Goal: Task Accomplishment & Management: Use online tool/utility

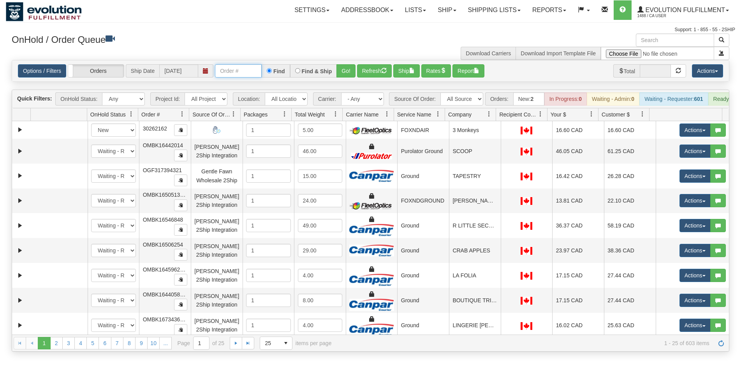
click at [240, 76] on input "text" at bounding box center [238, 70] width 47 height 13
click at [238, 66] on input "text" at bounding box center [238, 70] width 47 height 13
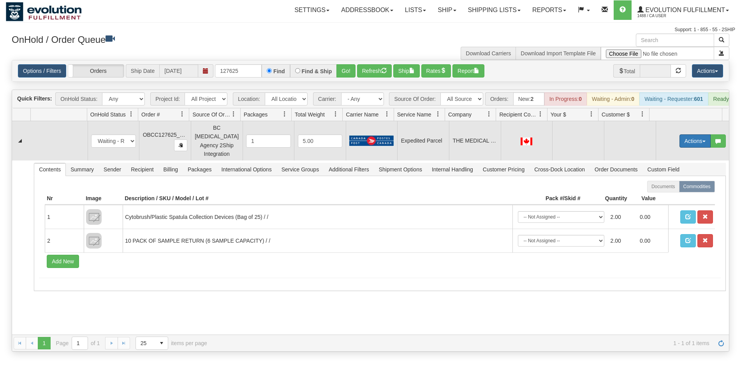
click at [691, 141] on button "Actions" at bounding box center [694, 140] width 31 height 13
click at [678, 177] on span "Rate All Services" at bounding box center [679, 176] width 47 height 6
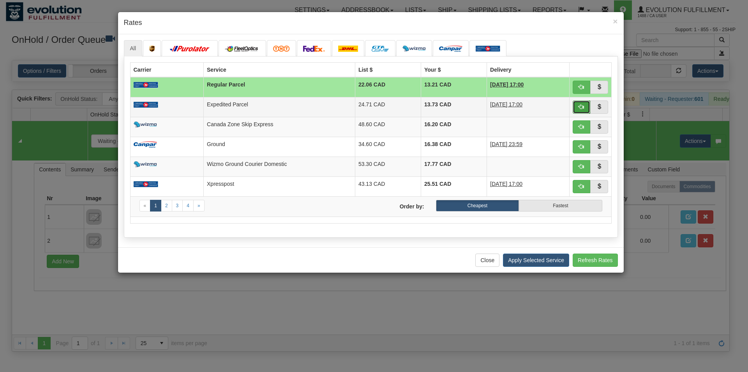
click at [581, 105] on span "button" at bounding box center [580, 106] width 5 height 5
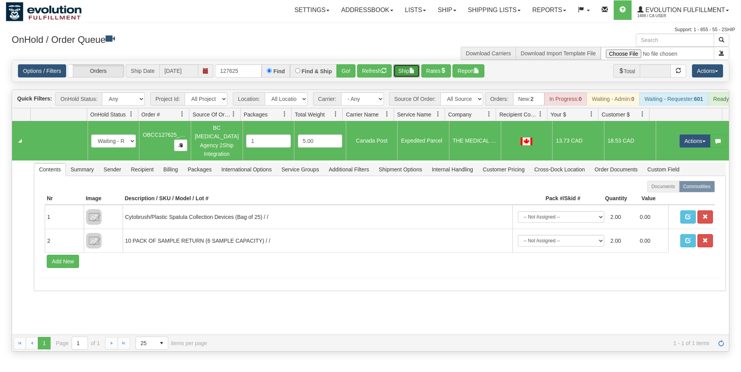
click at [404, 73] on button "Ship" at bounding box center [406, 70] width 26 height 13
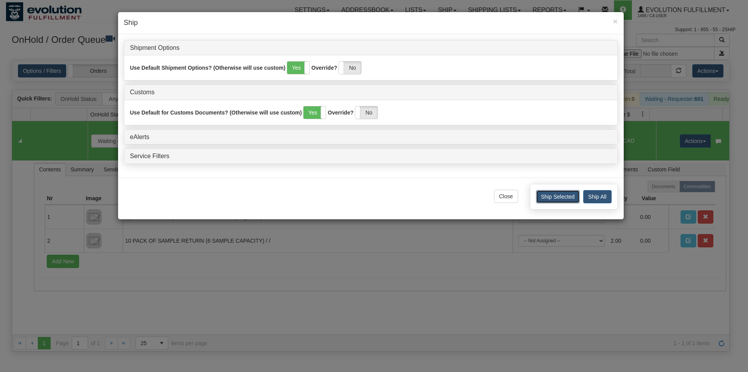
click at [563, 198] on button "Ship Selected" at bounding box center [558, 196] width 44 height 13
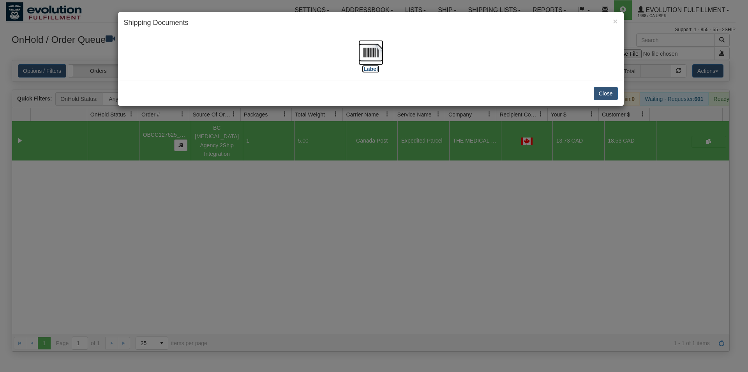
click at [382, 50] on img at bounding box center [370, 52] width 25 height 25
click at [602, 91] on button "Close" at bounding box center [605, 93] width 24 height 13
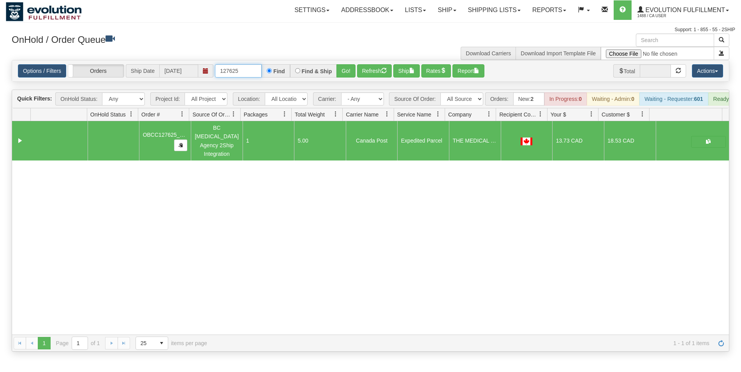
drag, startPoint x: 249, startPoint y: 71, endPoint x: 210, endPoint y: 77, distance: 39.4
click at [215, 77] on input "127625" at bounding box center [238, 70] width 47 height 13
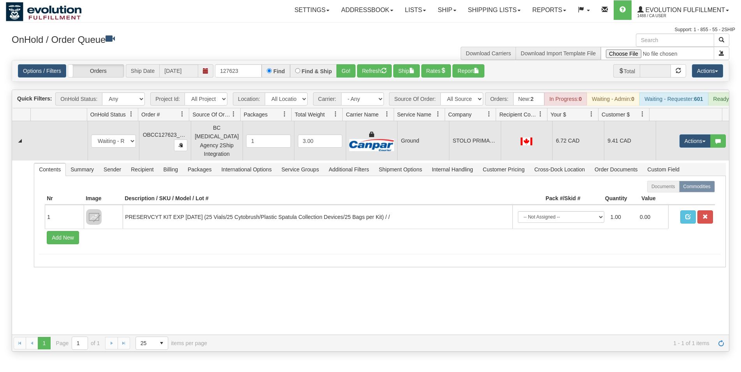
click at [449, 157] on td "STOLO PRIMARY CARE CLINIC" at bounding box center [475, 140] width 52 height 39
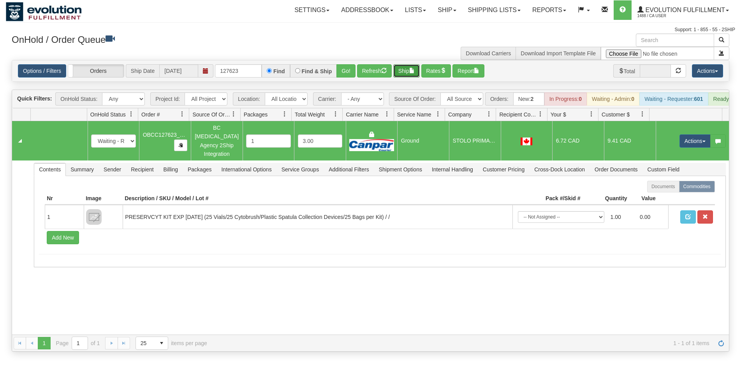
click at [398, 67] on button "Ship" at bounding box center [406, 70] width 26 height 13
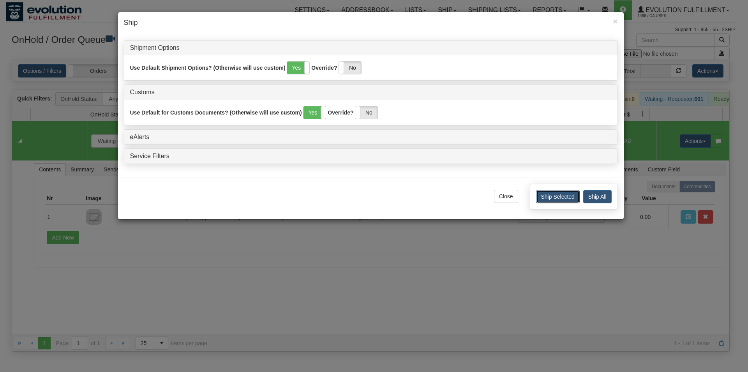
click at [551, 197] on button "Ship Selected" at bounding box center [558, 196] width 44 height 13
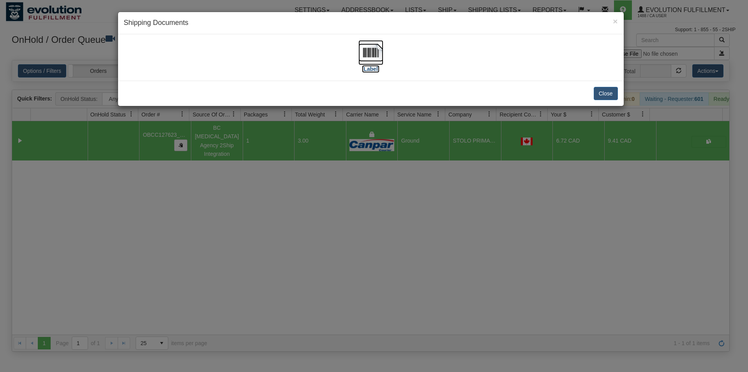
click at [371, 56] on img at bounding box center [370, 52] width 25 height 25
click at [607, 99] on button "Close" at bounding box center [605, 93] width 24 height 13
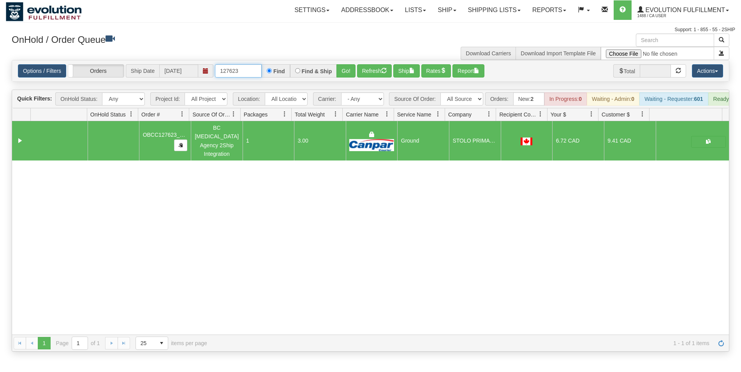
click at [238, 72] on input "127623" at bounding box center [238, 70] width 47 height 13
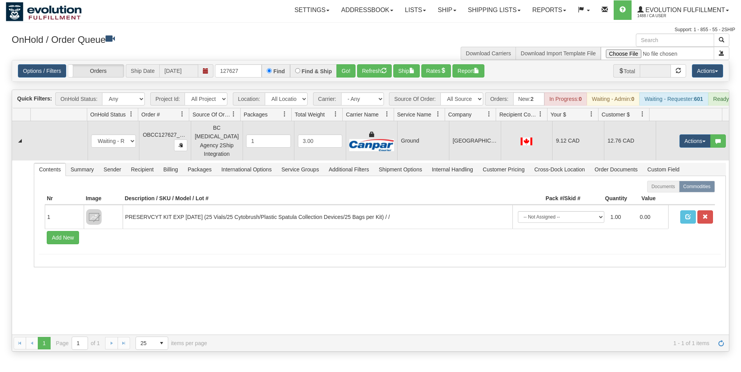
click at [496, 140] on td "[GEOGRAPHIC_DATA] MIDWIFERY CLINIC" at bounding box center [475, 140] width 52 height 39
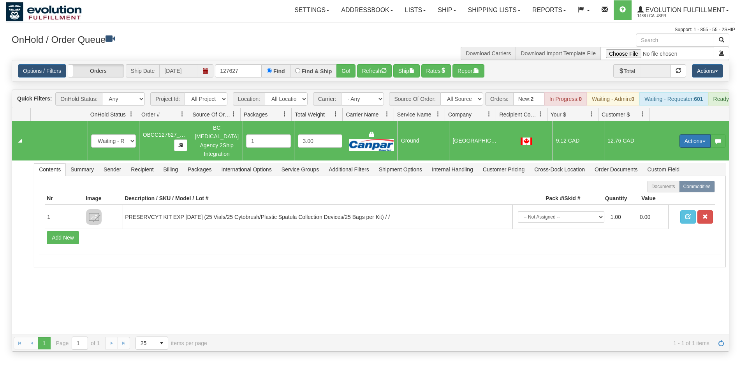
click at [693, 142] on button "Actions" at bounding box center [694, 140] width 31 height 13
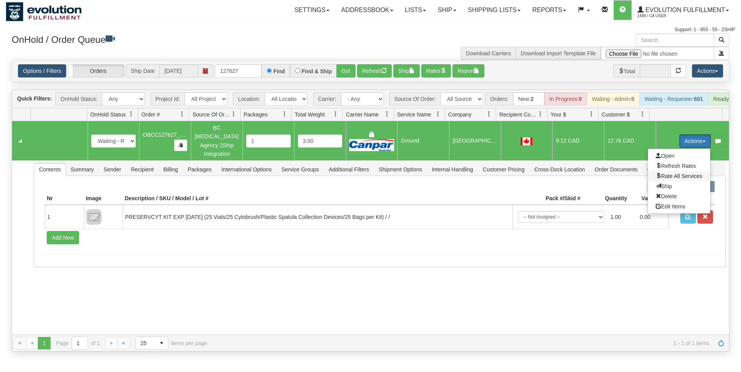
click at [674, 176] on span "Rate All Services" at bounding box center [679, 176] width 47 height 6
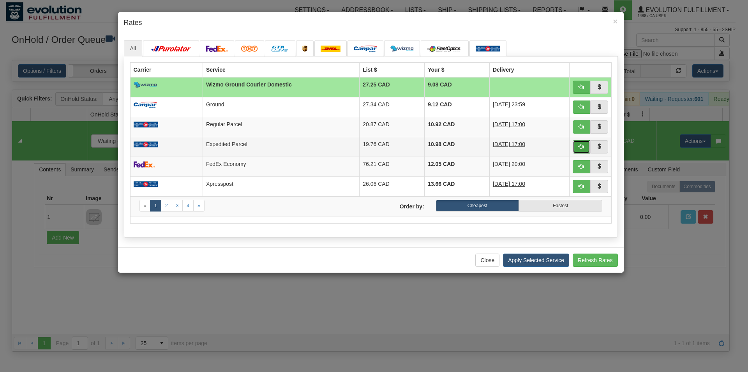
click at [581, 150] on button "button" at bounding box center [581, 146] width 18 height 13
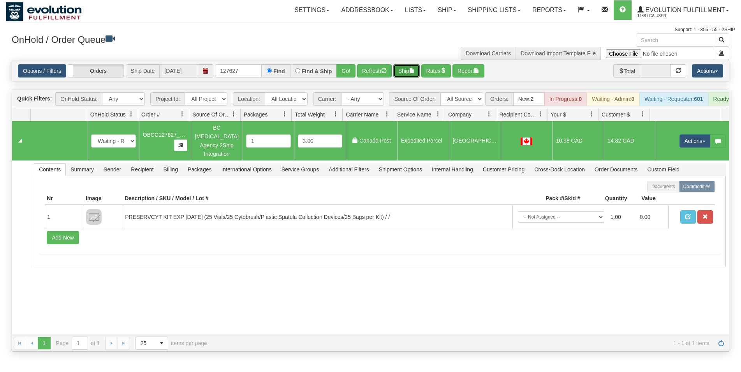
click at [410, 69] on button "Ship" at bounding box center [406, 70] width 26 height 13
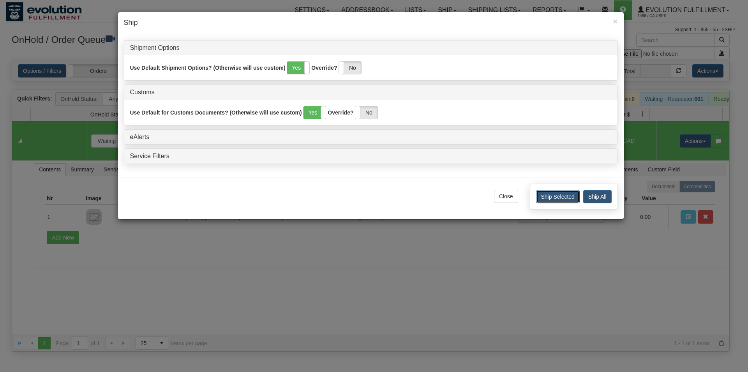
click at [548, 194] on button "Ship Selected" at bounding box center [558, 196] width 44 height 13
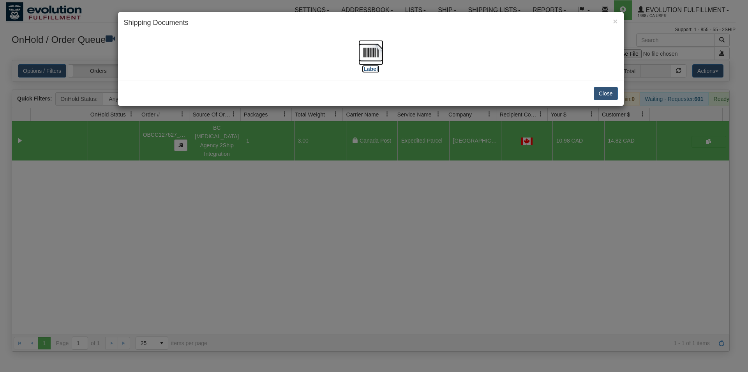
click at [363, 45] on img at bounding box center [370, 52] width 25 height 25
click at [605, 90] on button "Close" at bounding box center [605, 93] width 24 height 13
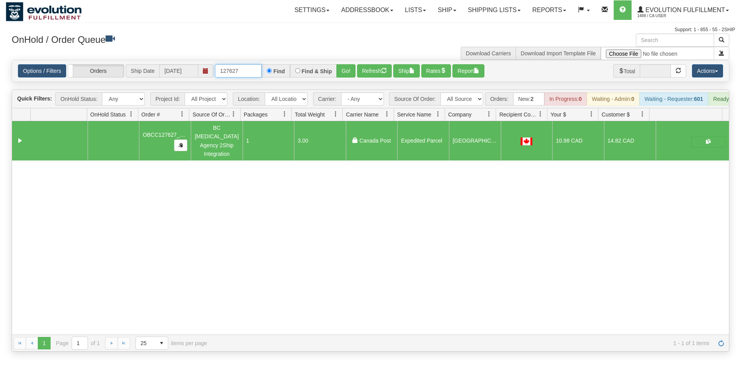
drag, startPoint x: 232, startPoint y: 74, endPoint x: 253, endPoint y: 77, distance: 21.2
click at [253, 77] on input "127627" at bounding box center [238, 70] width 47 height 13
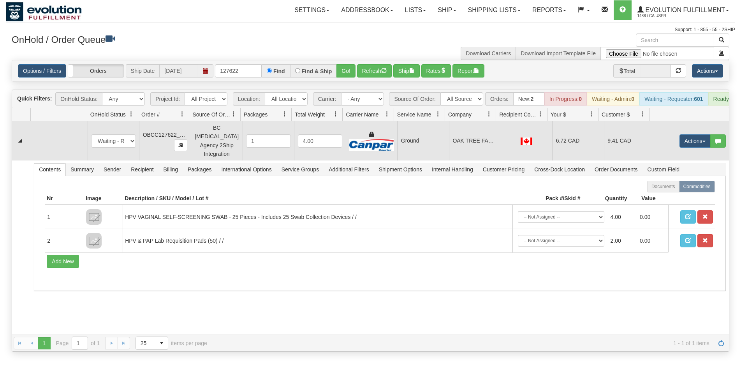
click at [422, 141] on td "Ground" at bounding box center [423, 140] width 52 height 39
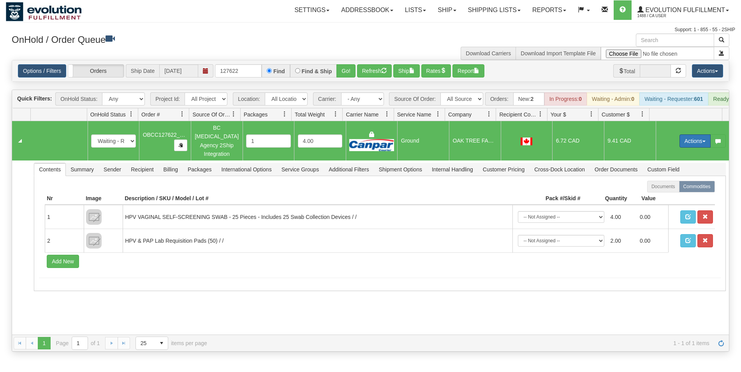
click at [683, 142] on button "Actions" at bounding box center [694, 140] width 31 height 13
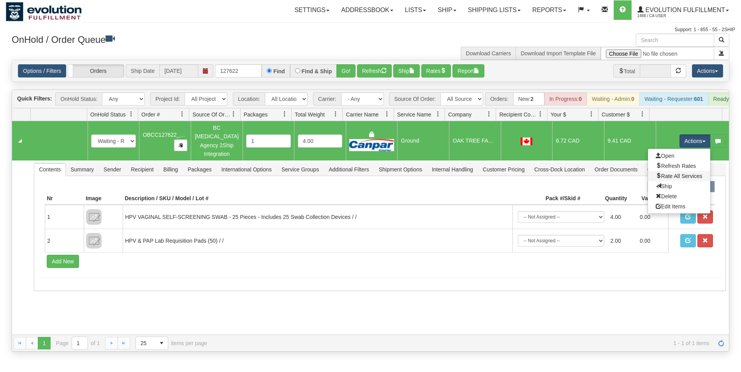
click at [668, 174] on link "Rate All Services" at bounding box center [679, 176] width 62 height 10
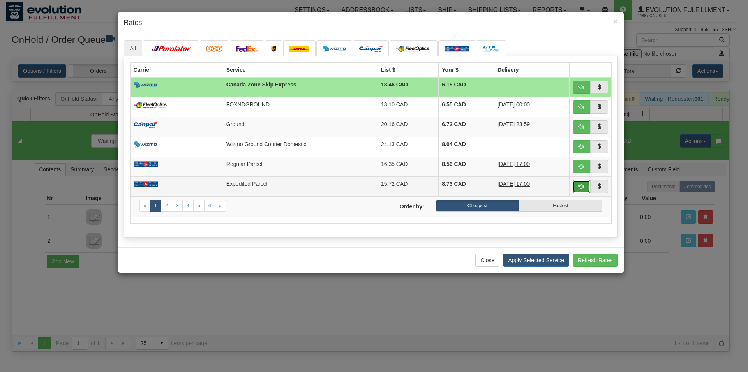
click at [579, 187] on span "button" at bounding box center [580, 185] width 5 height 5
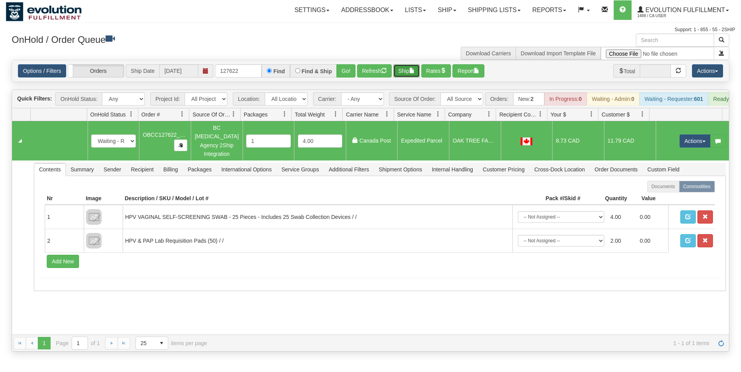
click at [413, 70] on span "button" at bounding box center [411, 70] width 5 height 5
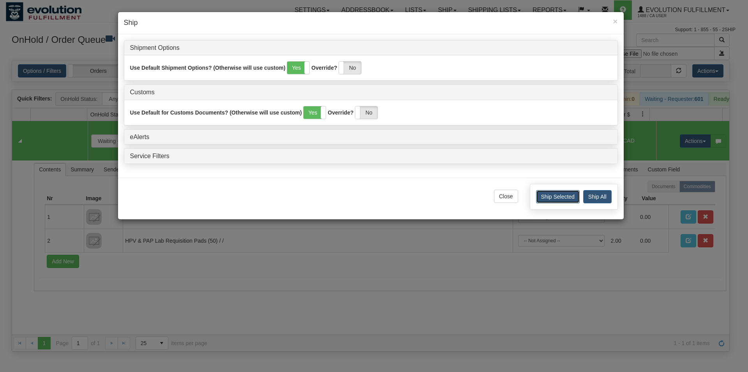
click at [553, 195] on button "Ship Selected" at bounding box center [558, 196] width 44 height 13
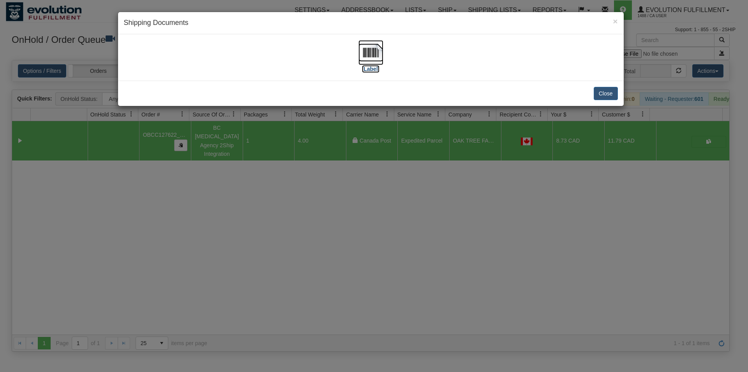
click at [374, 47] on img at bounding box center [370, 52] width 25 height 25
click at [604, 98] on button "Close" at bounding box center [605, 93] width 24 height 13
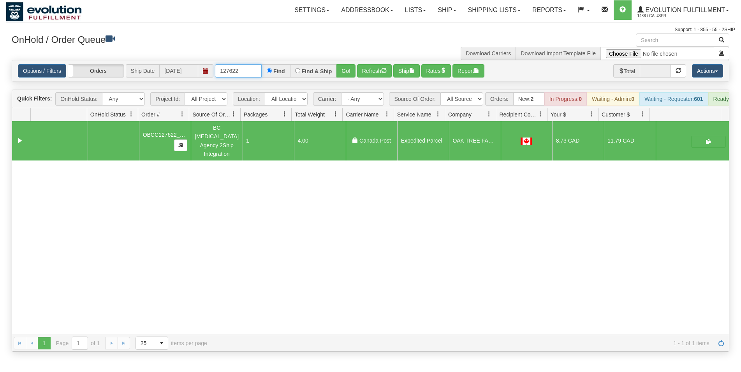
drag, startPoint x: 232, startPoint y: 73, endPoint x: 251, endPoint y: 69, distance: 19.5
click at [251, 69] on input "127622" at bounding box center [238, 70] width 47 height 13
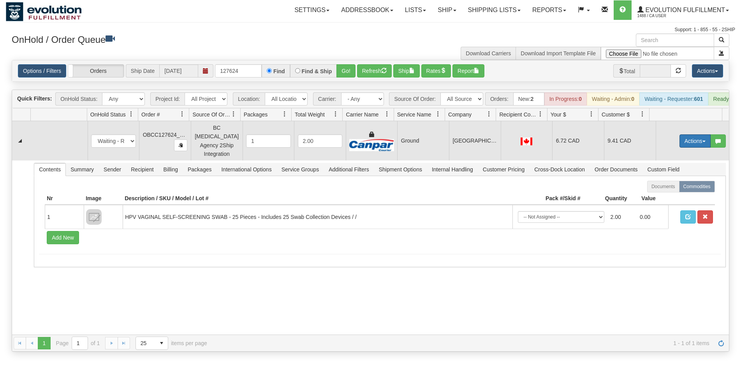
click at [680, 147] on button "Actions" at bounding box center [694, 140] width 31 height 13
click at [670, 176] on span "Rate All Services" at bounding box center [679, 176] width 47 height 6
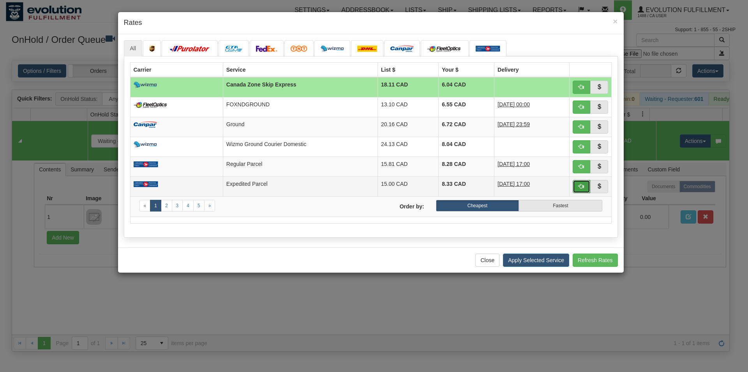
click at [587, 187] on button "button" at bounding box center [581, 186] width 18 height 13
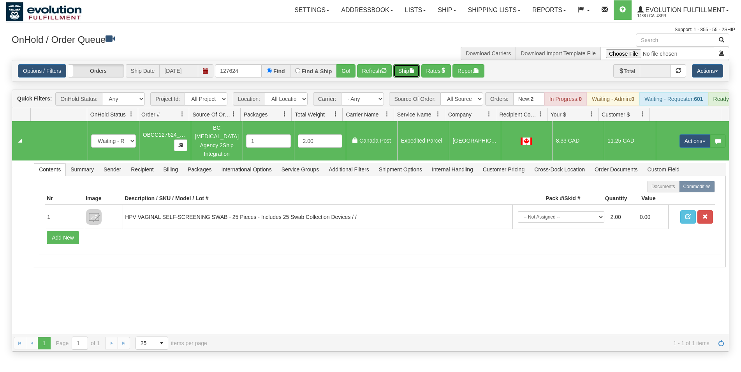
click at [415, 73] on span "button" at bounding box center [411, 70] width 5 height 5
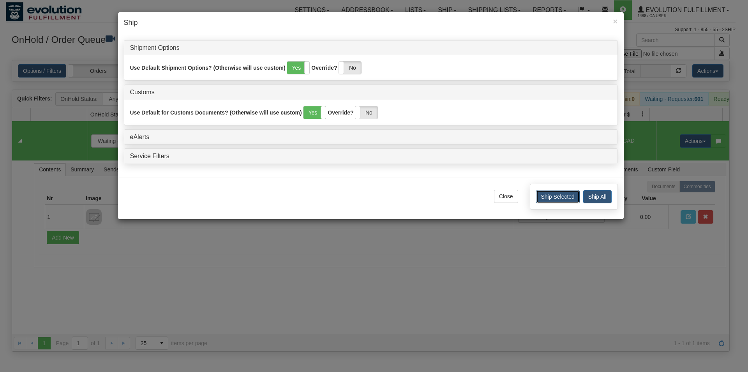
click at [544, 199] on button "Ship Selected" at bounding box center [558, 196] width 44 height 13
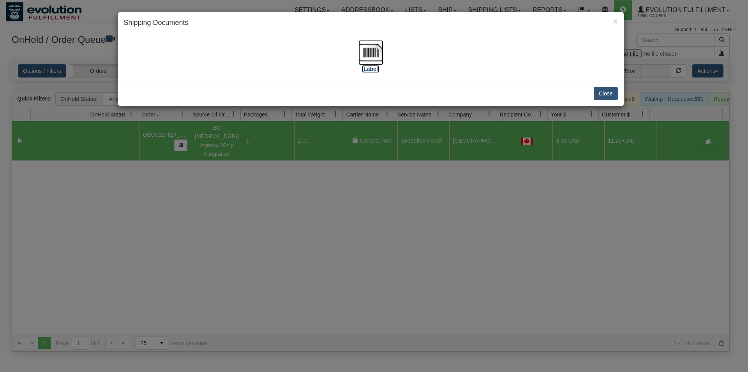
click at [367, 55] on img at bounding box center [370, 52] width 25 height 25
click at [593, 95] on div "Close" at bounding box center [370, 93] width 505 height 25
click at [596, 94] on button "Close" at bounding box center [605, 93] width 24 height 13
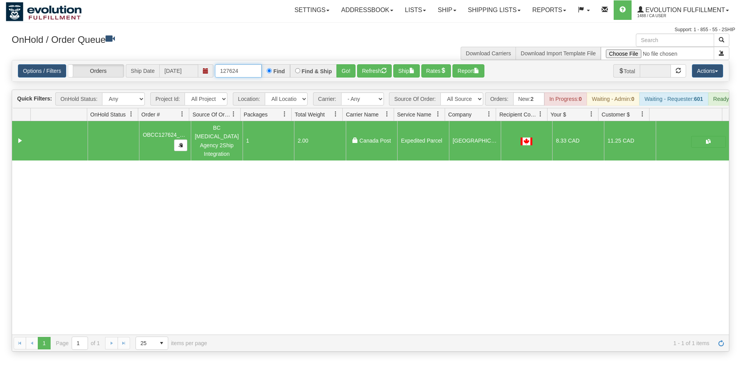
drag, startPoint x: 232, startPoint y: 68, endPoint x: 248, endPoint y: 71, distance: 16.3
click at [248, 71] on input "127624" at bounding box center [238, 70] width 47 height 13
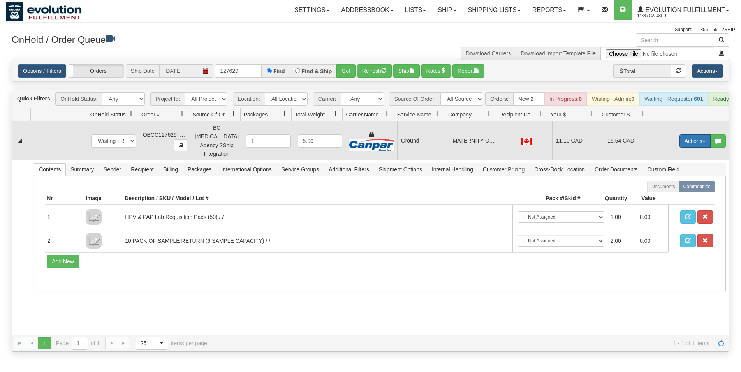
click at [679, 143] on button "Actions" at bounding box center [694, 140] width 31 height 13
click at [667, 176] on span "Rate All Services" at bounding box center [679, 176] width 47 height 6
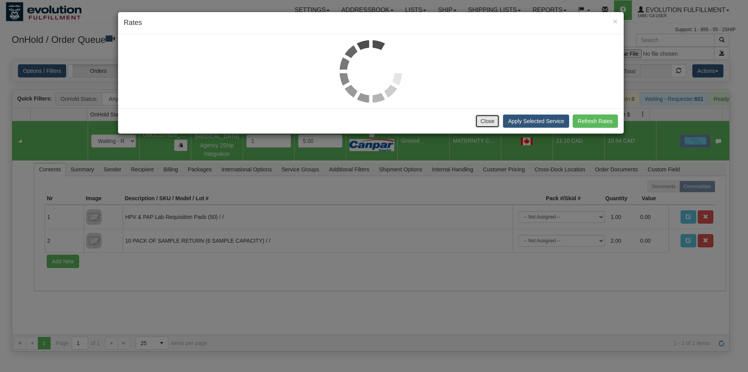
click at [493, 124] on button "Close" at bounding box center [487, 120] width 24 height 13
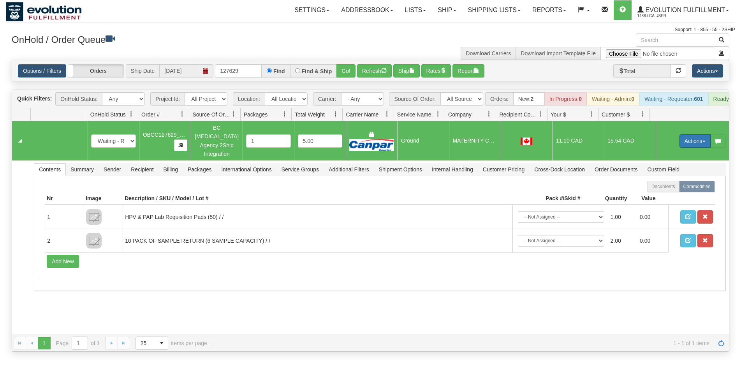
click at [679, 141] on button "Actions" at bounding box center [694, 140] width 31 height 13
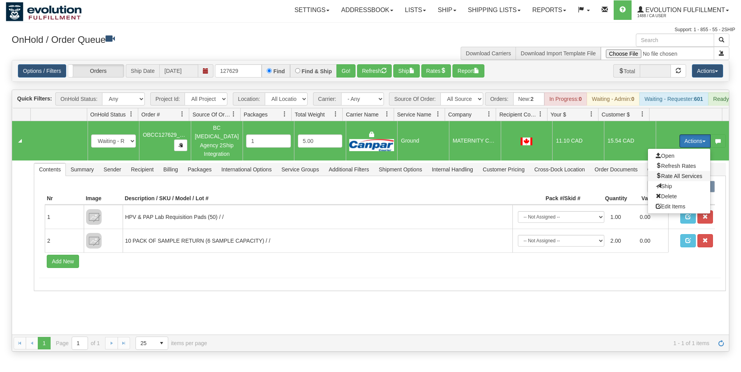
click at [679, 176] on span "Rate All Services" at bounding box center [679, 176] width 47 height 6
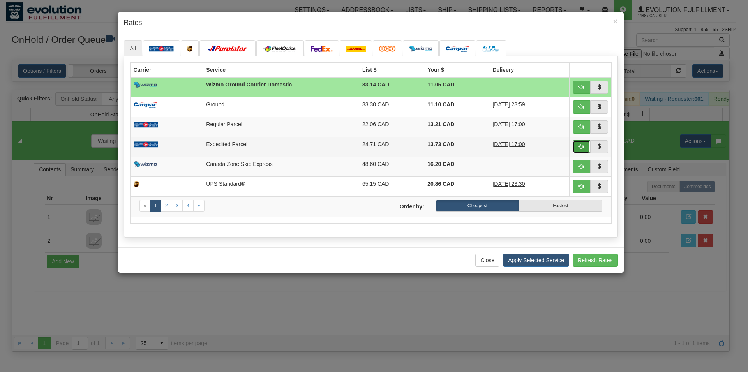
click at [586, 145] on button "button" at bounding box center [581, 146] width 18 height 13
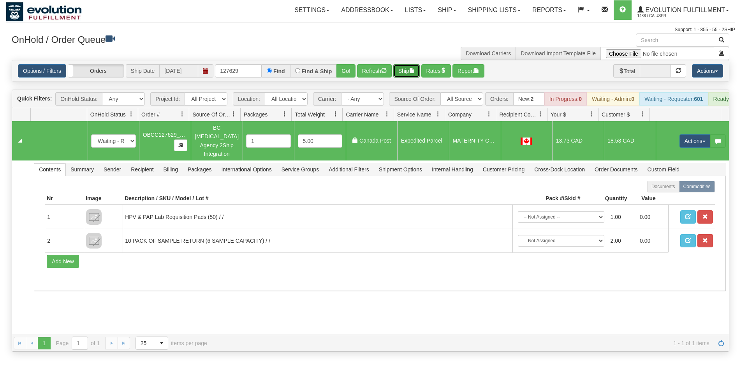
click at [400, 69] on button "Ship" at bounding box center [406, 70] width 26 height 13
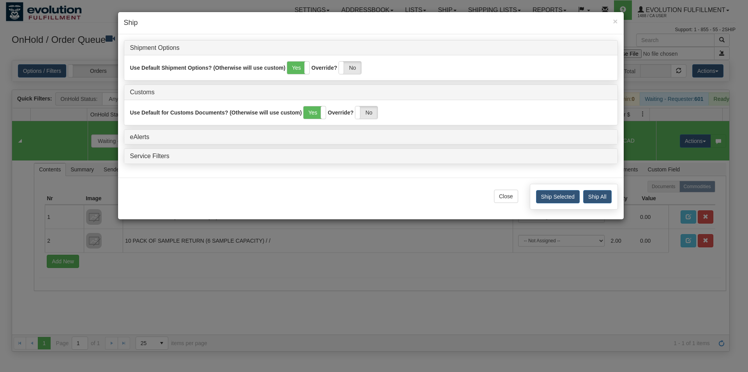
click at [557, 206] on div "Ship Selected Ship All" at bounding box center [574, 197] width 88 height 26
click at [557, 201] on button "Ship Selected" at bounding box center [558, 196] width 44 height 13
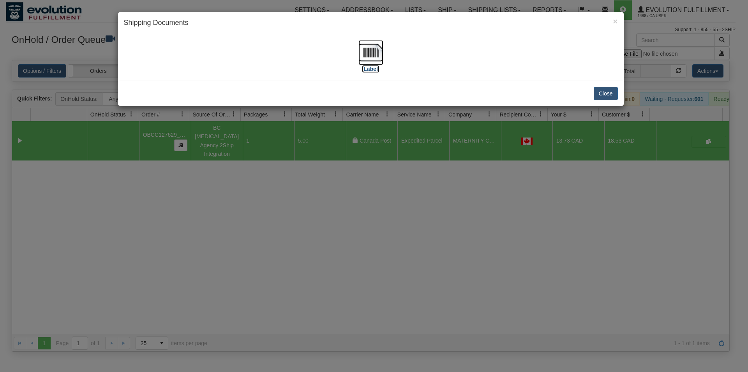
click at [374, 49] on img at bounding box center [370, 52] width 25 height 25
click at [592, 92] on div "Close" at bounding box center [370, 93] width 505 height 25
click at [597, 93] on button "Close" at bounding box center [605, 93] width 24 height 13
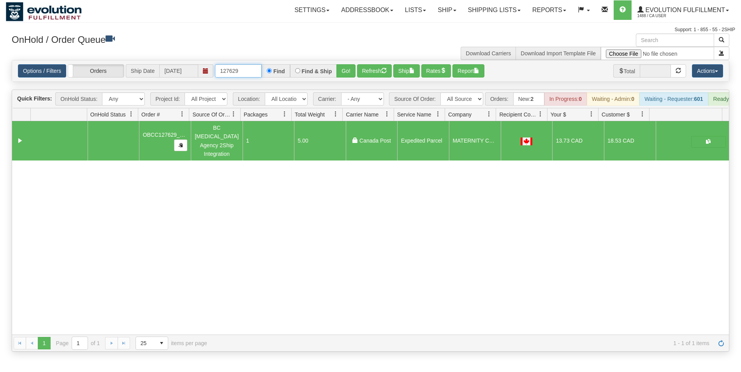
drag, startPoint x: 236, startPoint y: 69, endPoint x: 240, endPoint y: 72, distance: 4.4
click at [243, 70] on input "127629" at bounding box center [238, 70] width 47 height 13
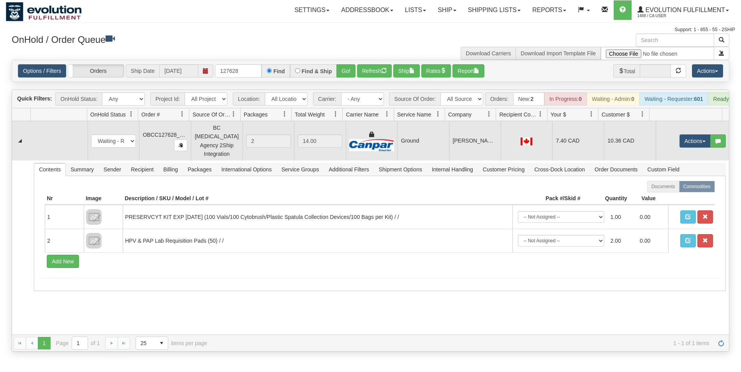
click at [422, 152] on td "Ground" at bounding box center [423, 140] width 52 height 39
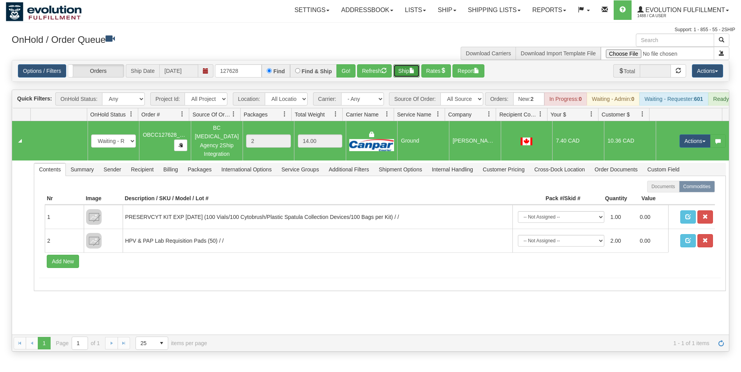
click at [407, 71] on button "Ship" at bounding box center [406, 70] width 26 height 13
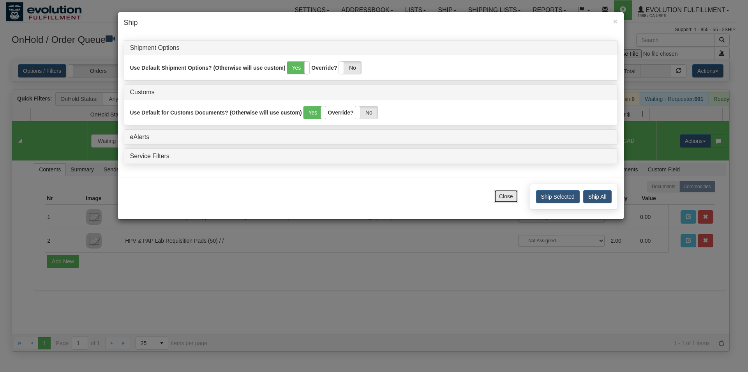
click at [506, 198] on button "Close" at bounding box center [506, 196] width 24 height 13
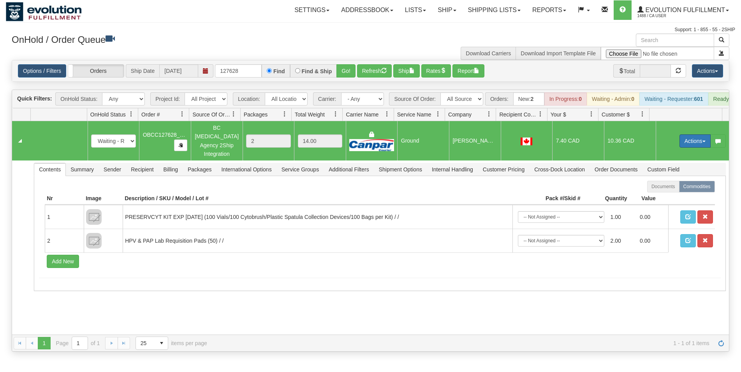
click at [688, 142] on button "Actions" at bounding box center [694, 140] width 31 height 13
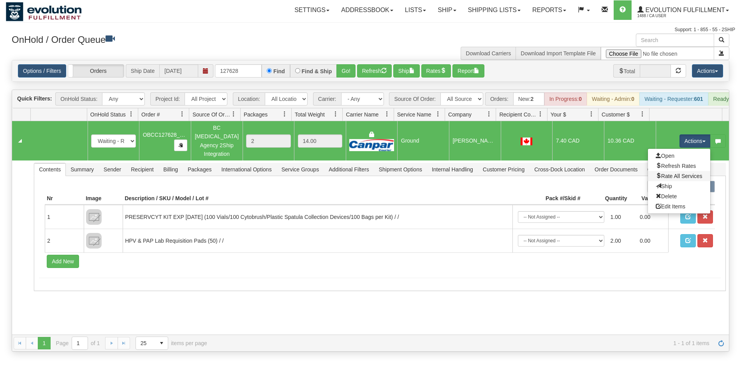
click at [677, 175] on link "Rate All Services" at bounding box center [679, 176] width 62 height 10
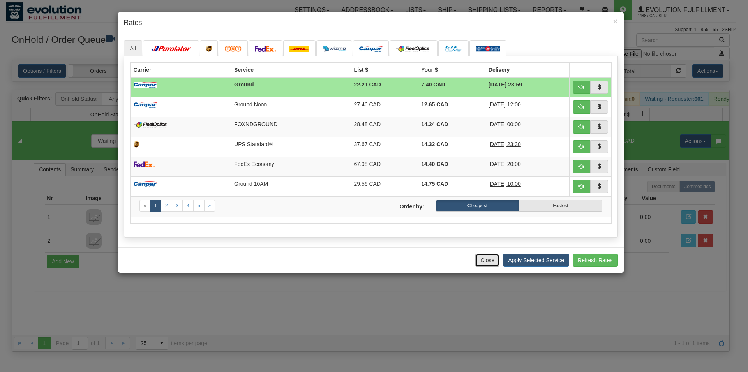
click at [483, 257] on button "Close" at bounding box center [487, 259] width 24 height 13
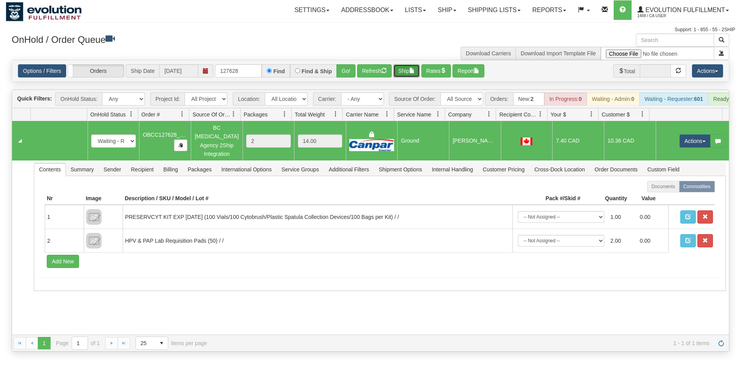
click at [404, 72] on button "Ship" at bounding box center [406, 70] width 26 height 13
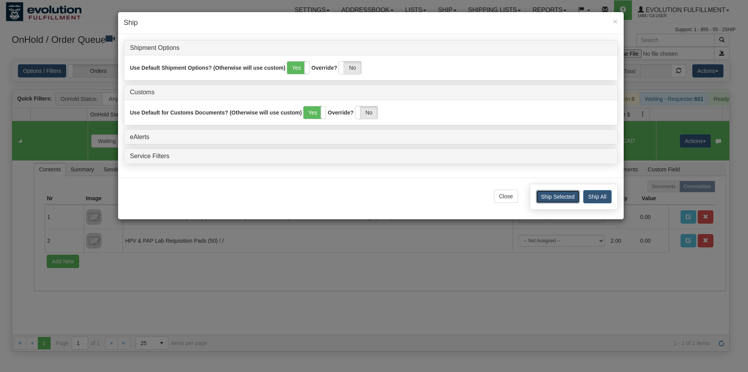
click at [560, 203] on button "Ship Selected" at bounding box center [558, 196] width 44 height 13
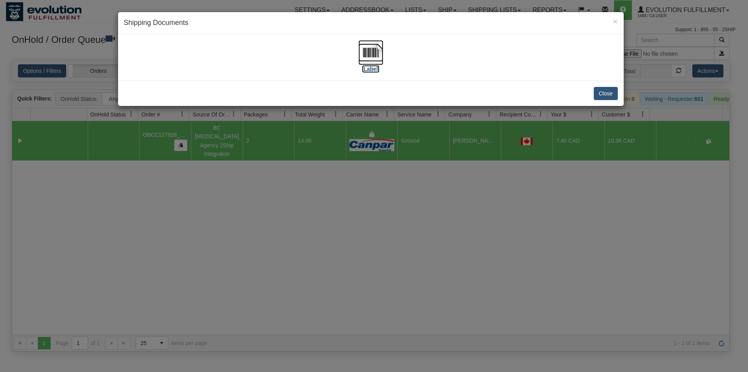
click at [361, 48] on img at bounding box center [370, 52] width 25 height 25
drag, startPoint x: 589, startPoint y: 93, endPoint x: 596, endPoint y: 92, distance: 7.4
click at [590, 93] on div "Close" at bounding box center [370, 93] width 505 height 25
click at [598, 92] on button "Close" at bounding box center [605, 93] width 24 height 13
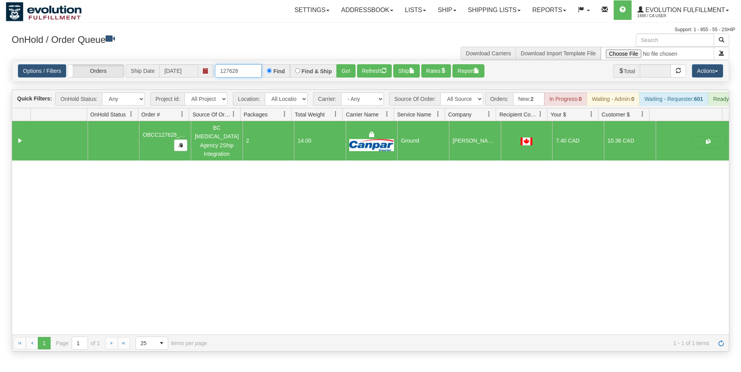
drag, startPoint x: 232, startPoint y: 76, endPoint x: 249, endPoint y: 73, distance: 16.6
click at [249, 73] on input "127628" at bounding box center [238, 70] width 47 height 13
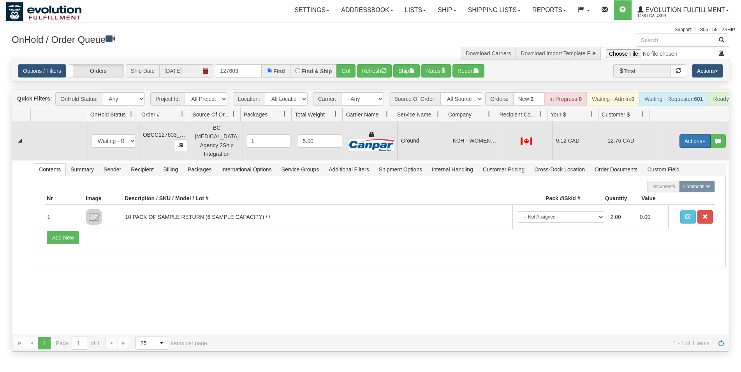
click at [679, 139] on button "Actions" at bounding box center [694, 140] width 31 height 13
click at [665, 176] on span "Rate All Services" at bounding box center [679, 176] width 47 height 6
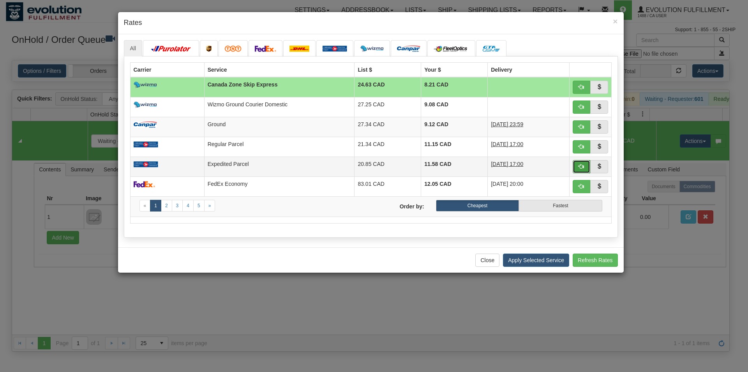
click at [577, 163] on button "button" at bounding box center [581, 166] width 18 height 13
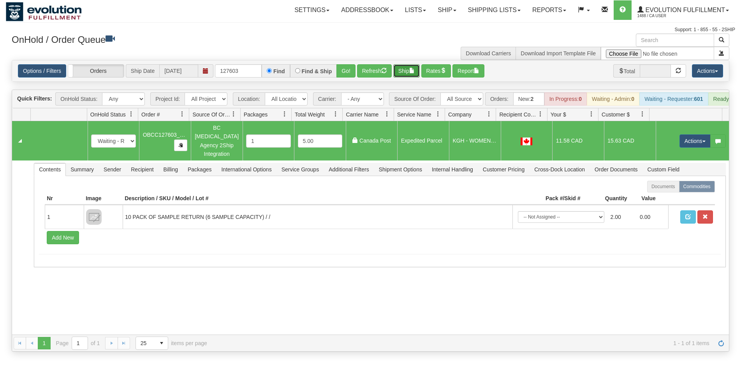
click at [406, 76] on button "Ship" at bounding box center [406, 70] width 26 height 13
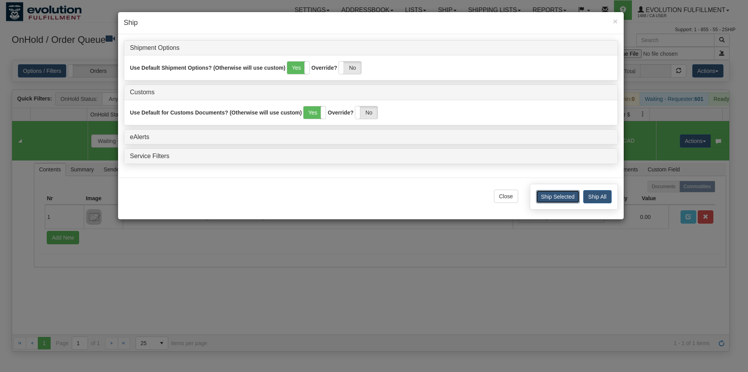
click at [555, 193] on button "Ship Selected" at bounding box center [558, 196] width 44 height 13
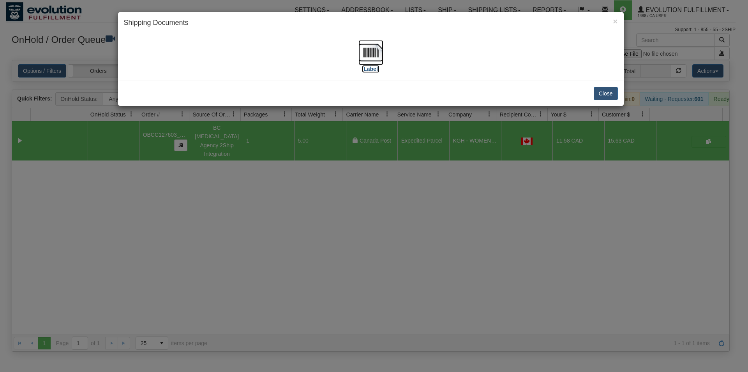
click at [373, 62] on img at bounding box center [370, 52] width 25 height 25
click at [612, 94] on button "Close" at bounding box center [605, 93] width 24 height 13
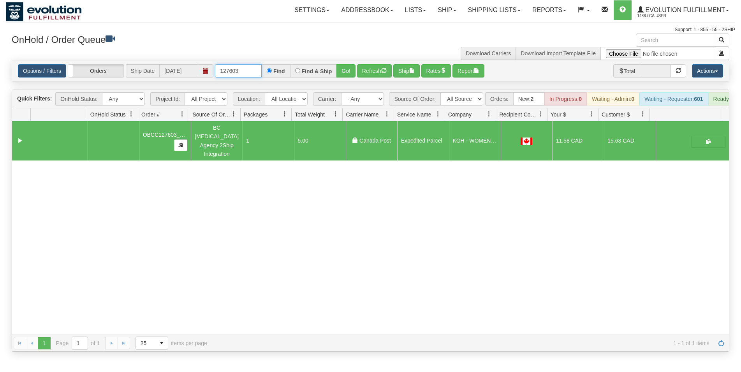
drag, startPoint x: 232, startPoint y: 70, endPoint x: 241, endPoint y: 72, distance: 9.2
click at [241, 72] on input "127603" at bounding box center [238, 70] width 47 height 13
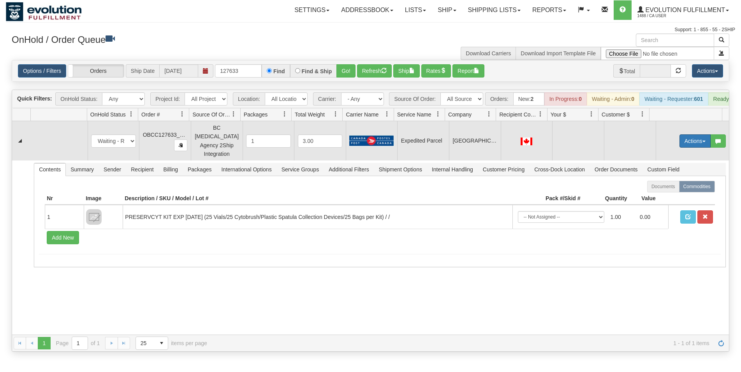
click at [679, 145] on button "Actions" at bounding box center [694, 140] width 31 height 13
click at [665, 174] on link "Rate All Services" at bounding box center [679, 176] width 62 height 10
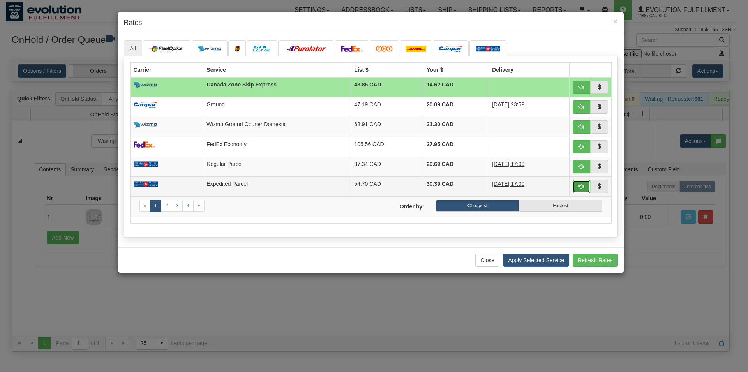
click at [583, 186] on span "button" at bounding box center [580, 185] width 5 height 5
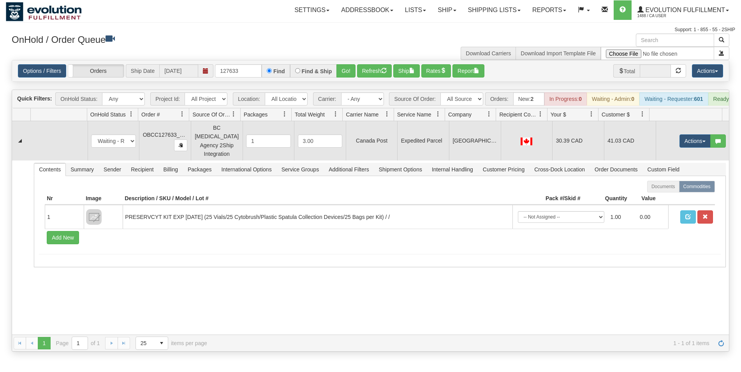
click at [433, 136] on td "Expedited Parcel" at bounding box center [423, 140] width 52 height 39
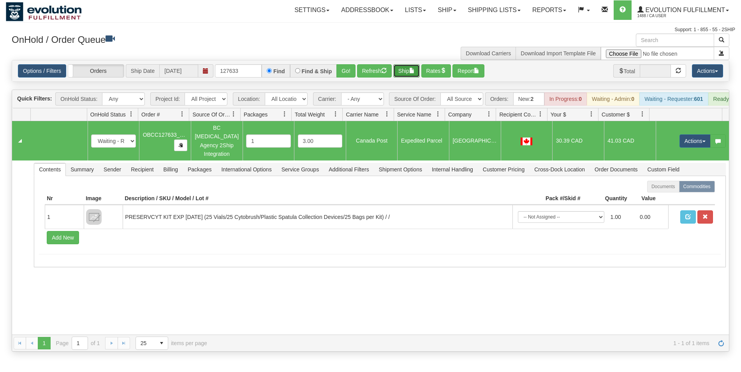
click at [410, 68] on button "Ship" at bounding box center [406, 70] width 26 height 13
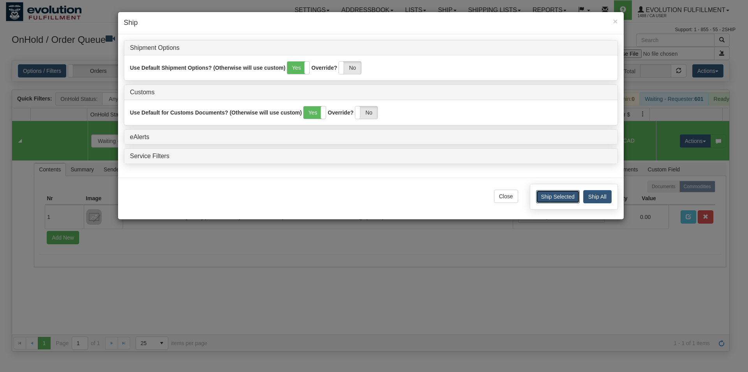
click at [549, 197] on button "Ship Selected" at bounding box center [558, 196] width 44 height 13
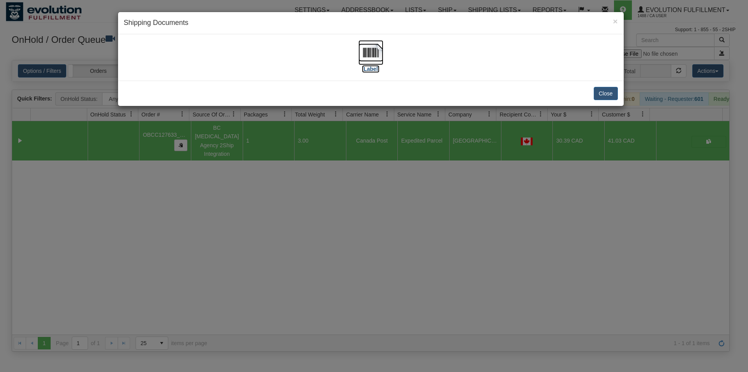
click at [364, 61] on img at bounding box center [370, 52] width 25 height 25
click at [601, 95] on button "Close" at bounding box center [605, 93] width 24 height 13
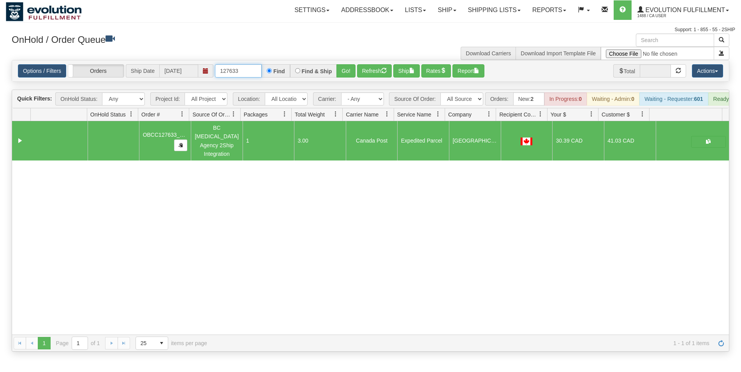
click at [234, 70] on input "127633" at bounding box center [238, 70] width 47 height 13
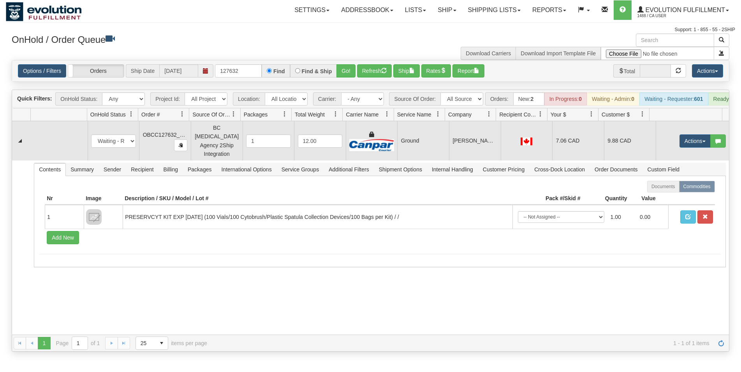
click at [476, 153] on td "[PERSON_NAME] INC" at bounding box center [475, 140] width 52 height 39
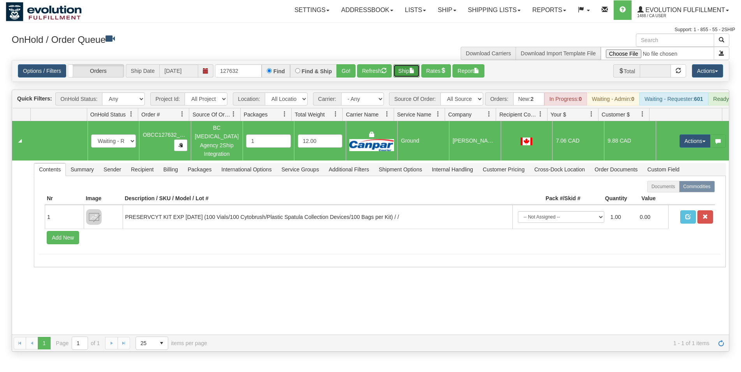
click at [410, 70] on button "Ship" at bounding box center [406, 70] width 26 height 13
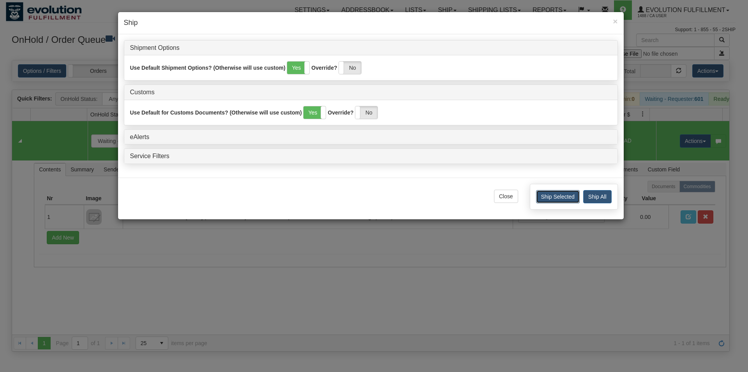
click at [554, 201] on button "Ship Selected" at bounding box center [558, 196] width 44 height 13
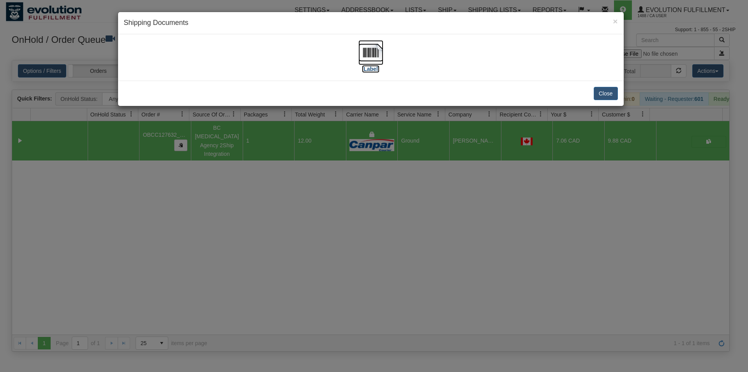
click at [361, 44] on img at bounding box center [370, 52] width 25 height 25
click at [611, 95] on button "Close" at bounding box center [605, 93] width 24 height 13
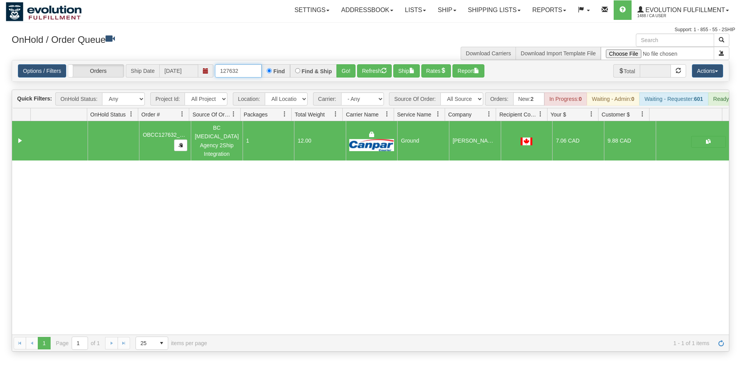
click at [236, 71] on input "127632" at bounding box center [238, 70] width 47 height 13
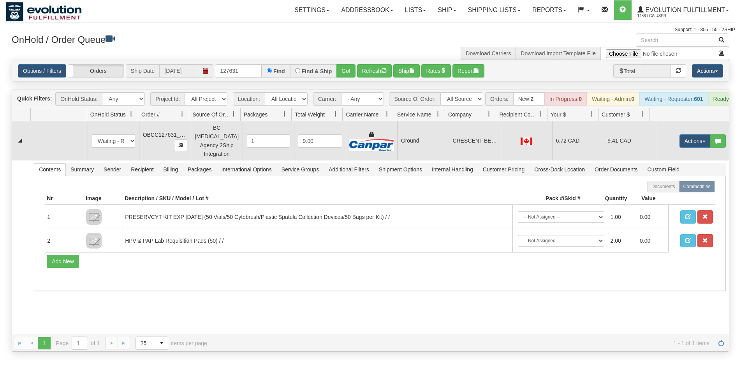
click at [476, 155] on td "CRESCENT BEACH MEDICAL ARTS" at bounding box center [475, 140] width 52 height 39
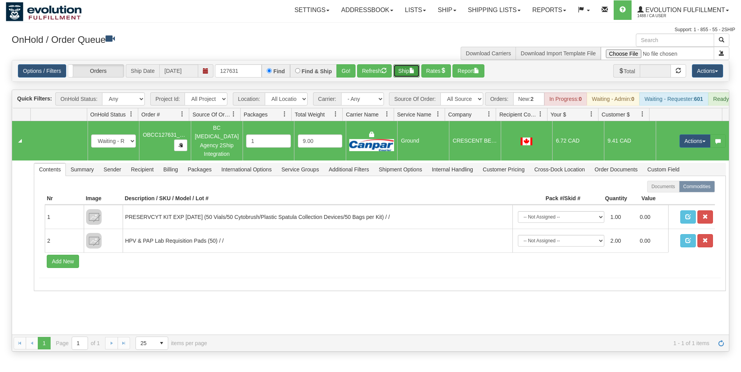
click at [410, 69] on button "Ship" at bounding box center [406, 70] width 26 height 13
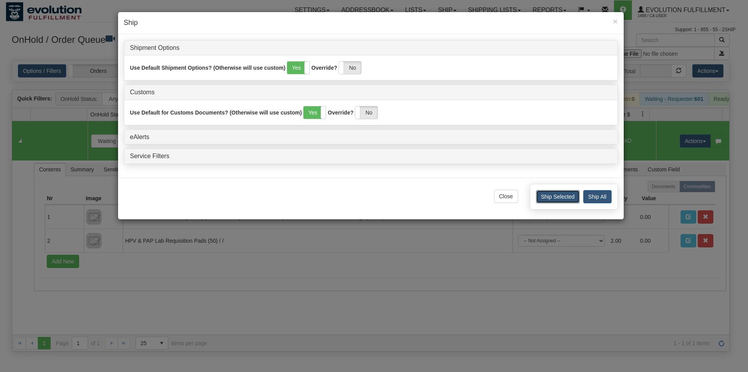
click at [543, 199] on button "Ship Selected" at bounding box center [558, 196] width 44 height 13
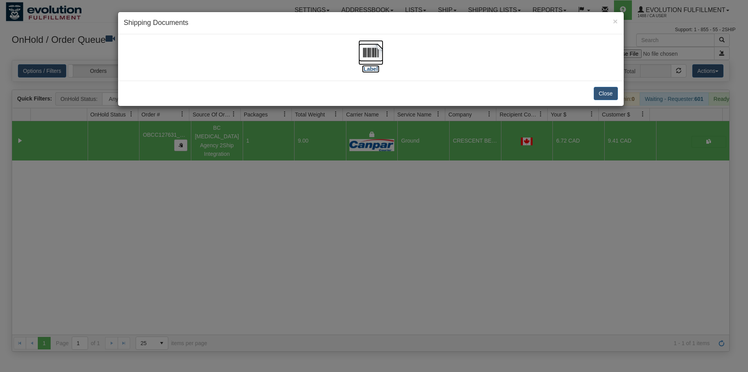
click at [375, 60] on img at bounding box center [370, 52] width 25 height 25
click at [612, 90] on button "Close" at bounding box center [605, 93] width 24 height 13
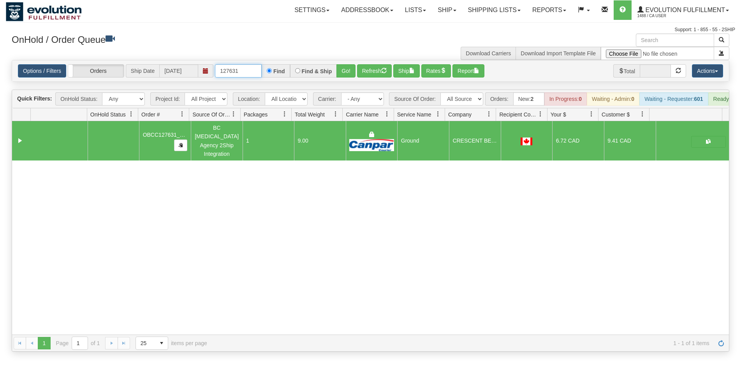
click at [244, 69] on input "127631" at bounding box center [238, 70] width 47 height 13
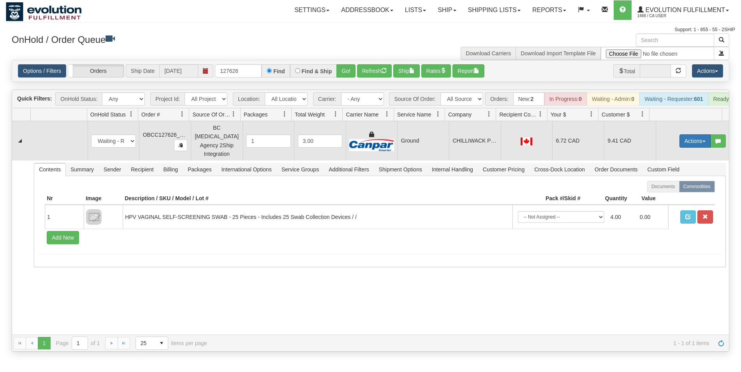
click at [679, 144] on button "Actions" at bounding box center [694, 140] width 31 height 13
click at [662, 179] on span "Rate All Services" at bounding box center [679, 176] width 47 height 6
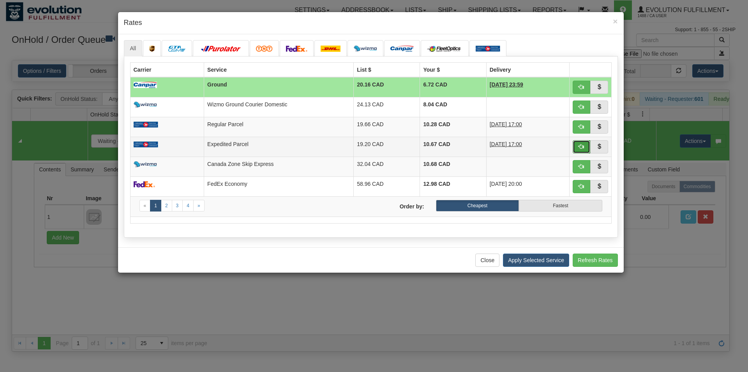
click at [575, 144] on button "button" at bounding box center [581, 146] width 18 height 13
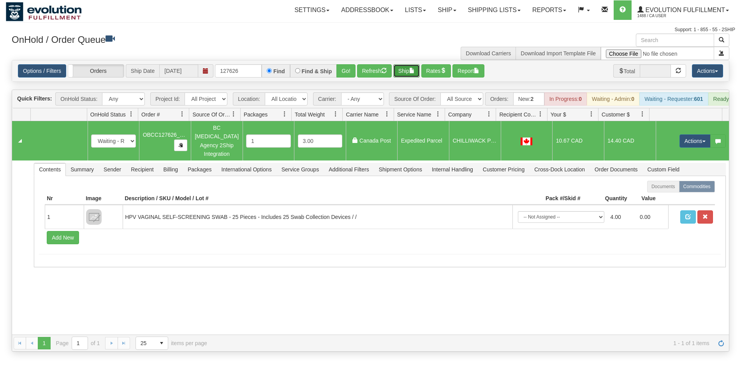
click at [412, 70] on button "Ship" at bounding box center [406, 70] width 26 height 13
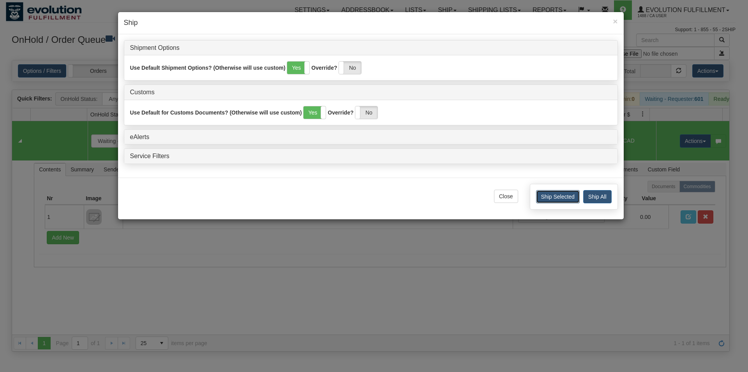
click at [576, 196] on button "Ship Selected" at bounding box center [558, 196] width 44 height 13
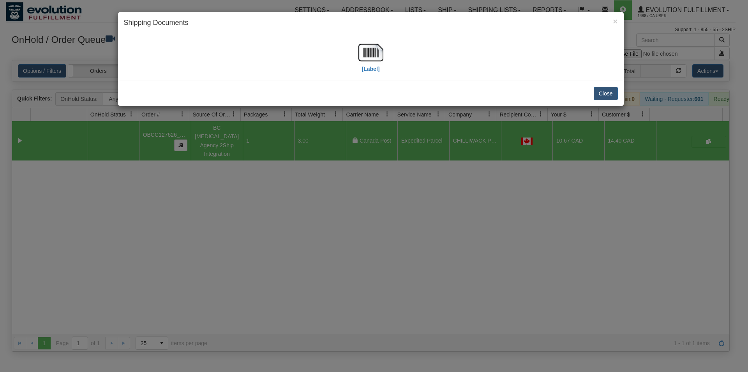
click at [384, 57] on div "[Label]" at bounding box center [371, 57] width 494 height 35
click at [376, 53] on img at bounding box center [370, 52] width 25 height 25
click at [605, 101] on div "Close" at bounding box center [370, 93] width 505 height 25
click at [600, 99] on button "Close" at bounding box center [605, 93] width 24 height 13
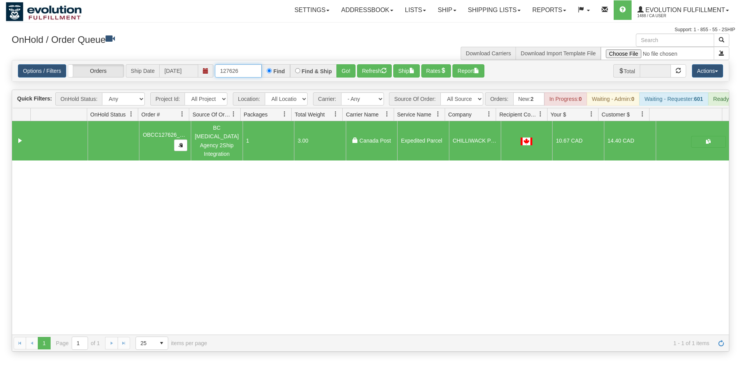
drag, startPoint x: 233, startPoint y: 71, endPoint x: 242, endPoint y: 72, distance: 9.0
click at [242, 72] on input "127626" at bounding box center [238, 70] width 47 height 13
type input "127630"
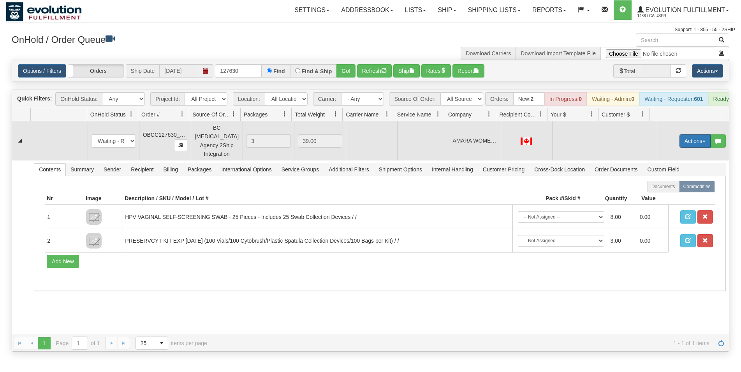
click at [679, 143] on button "Actions" at bounding box center [694, 140] width 31 height 13
click at [668, 177] on span "Rate All Services" at bounding box center [679, 176] width 47 height 6
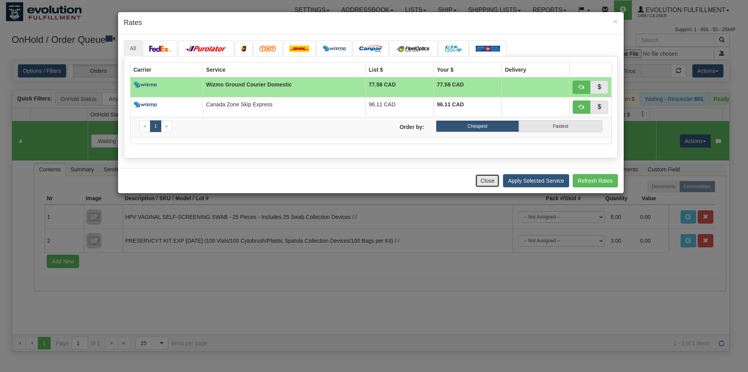
click at [486, 176] on button "Close" at bounding box center [487, 180] width 24 height 13
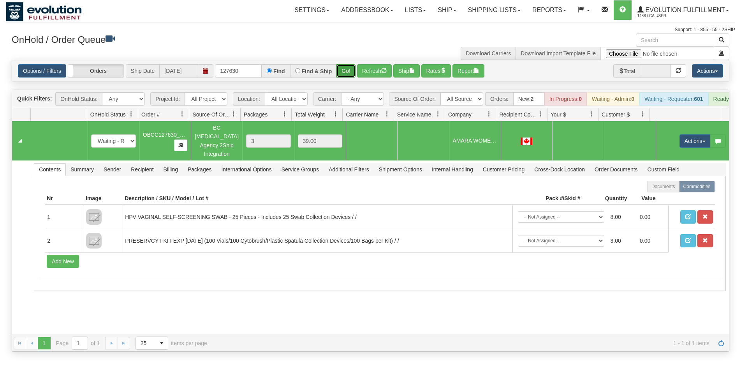
click at [345, 72] on button "Go!" at bounding box center [345, 70] width 19 height 13
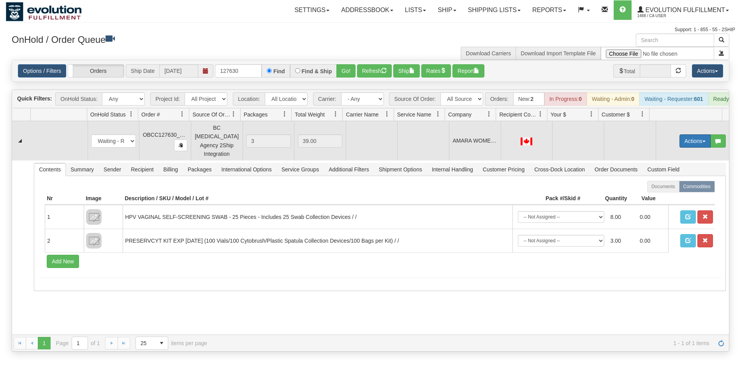
click at [686, 143] on button "Actions" at bounding box center [694, 140] width 31 height 13
click at [671, 157] on link "Open" at bounding box center [679, 156] width 62 height 10
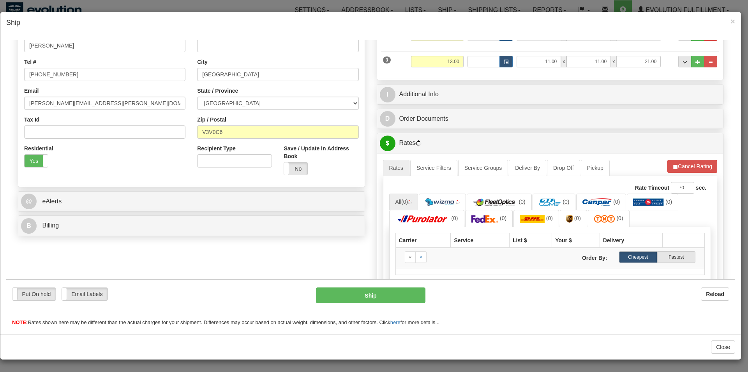
scroll to position [232, 0]
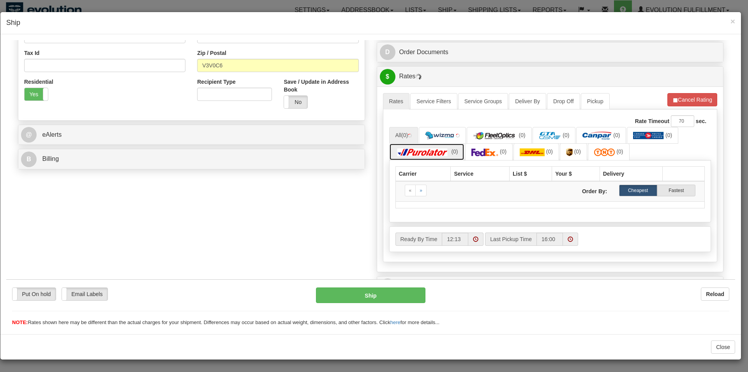
click at [429, 159] on link "(0)" at bounding box center [426, 151] width 75 height 17
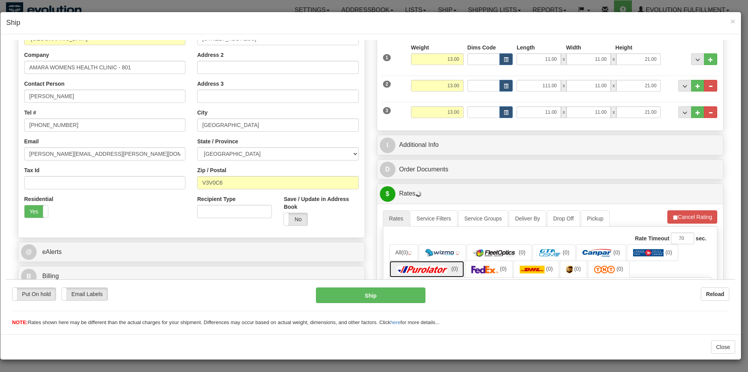
scroll to position [73, 0]
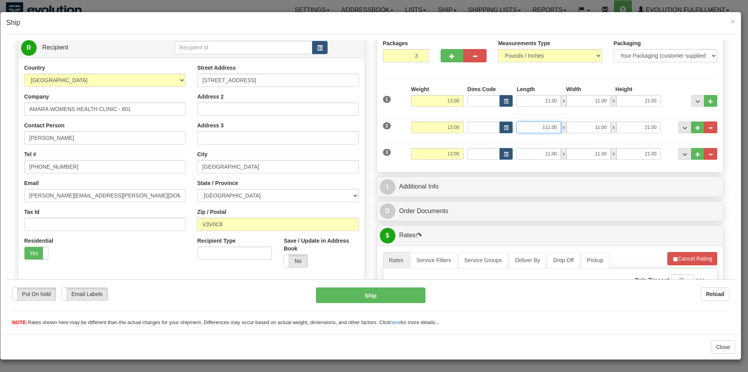
click at [539, 129] on input "111.00" at bounding box center [538, 127] width 44 height 12
click at [546, 129] on input "111.00" at bounding box center [538, 127] width 44 height 12
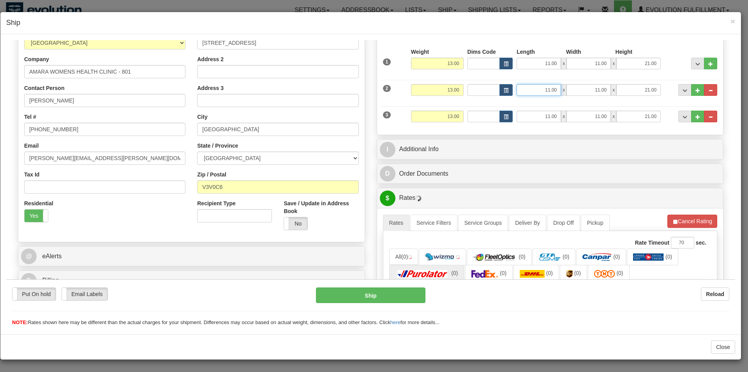
scroll to position [153, 0]
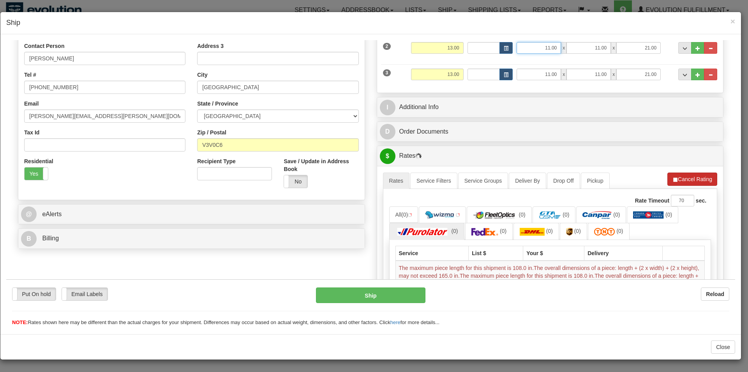
type input "11.00"
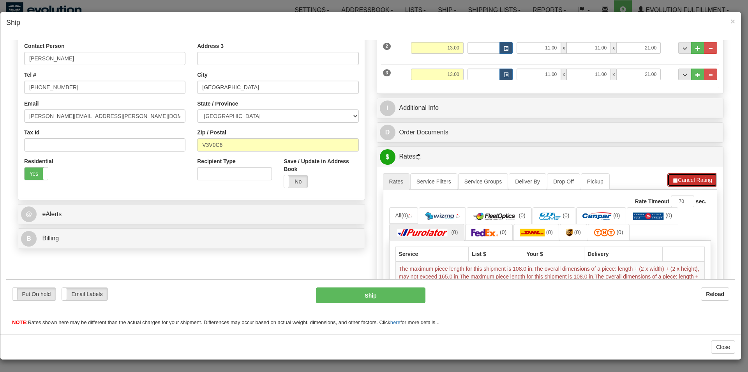
click at [672, 174] on div "A change has been made which could impact your rate estimate. To ensure the est…" at bounding box center [550, 279] width 346 height 226
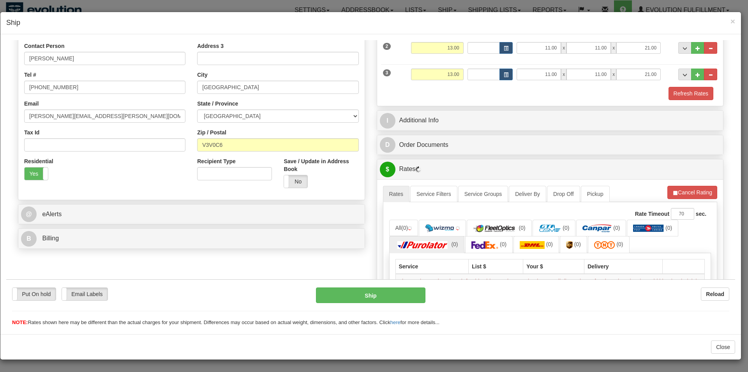
click at [677, 185] on div "A change has been made which could impact your rate estimate. To ensure the est…" at bounding box center [550, 292] width 346 height 226
click at [679, 190] on button "Cancel Rating" at bounding box center [692, 191] width 50 height 13
click at [679, 190] on button "Refresh Rates" at bounding box center [692, 191] width 50 height 13
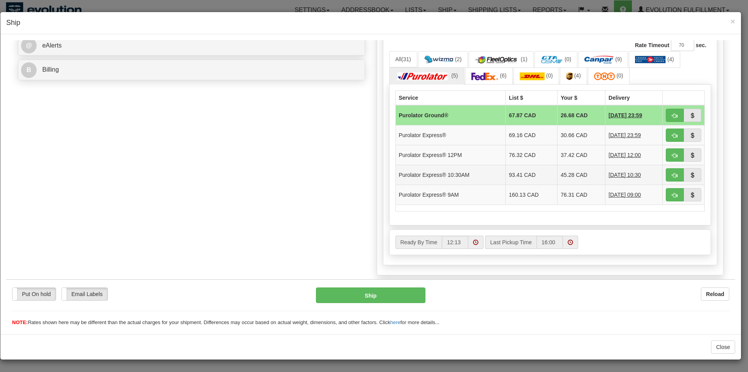
scroll to position [311, 0]
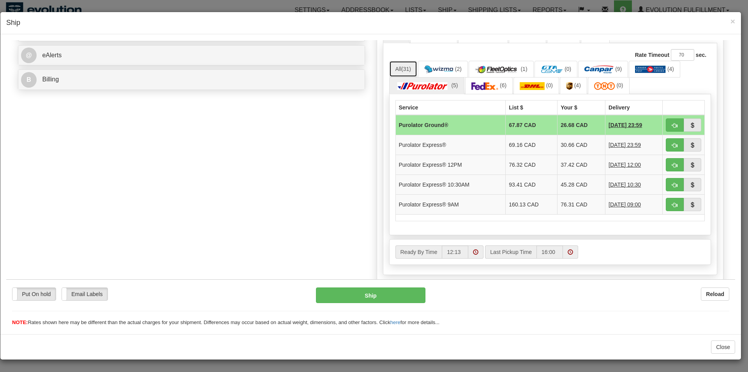
click at [407, 67] on span "(31)" at bounding box center [406, 68] width 10 height 6
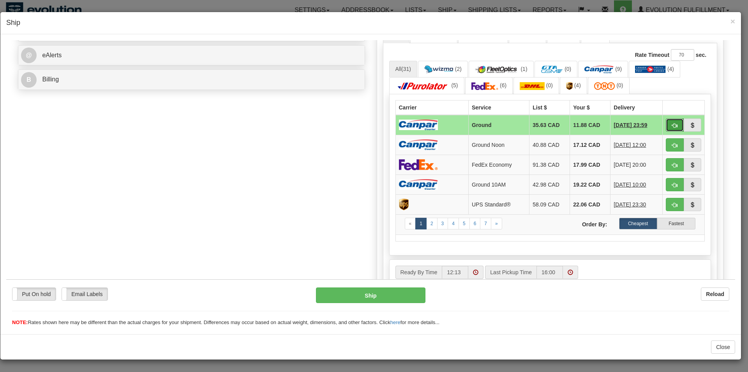
click at [665, 128] on button "button" at bounding box center [674, 124] width 18 height 13
type input "1"
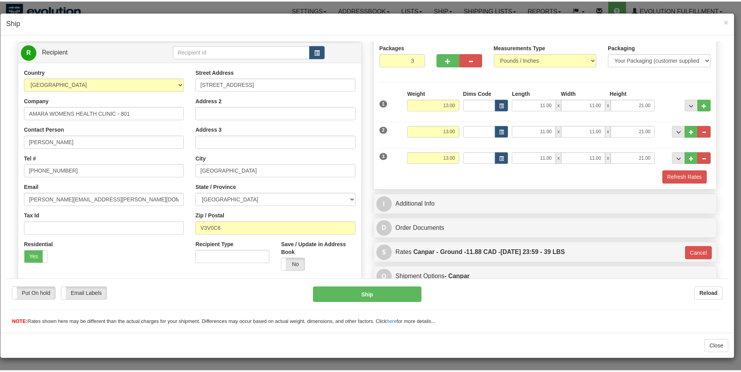
scroll to position [40, 0]
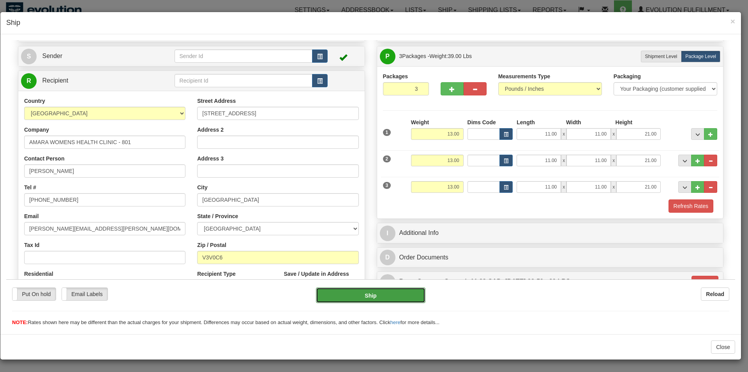
click at [335, 289] on button "Ship" at bounding box center [371, 295] width 110 height 16
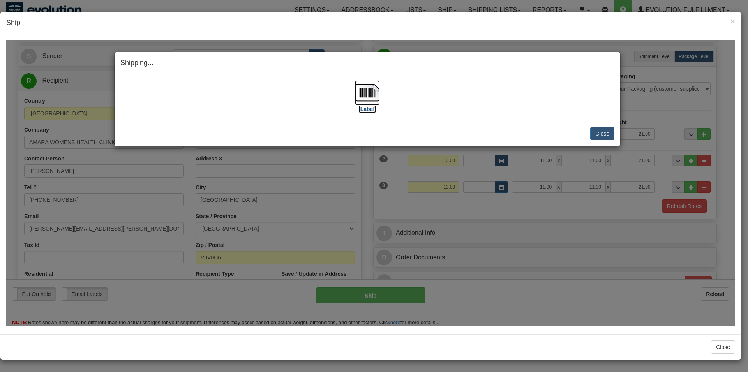
click at [372, 109] on label "[Label]" at bounding box center [367, 109] width 18 height 8
click at [596, 135] on button "Close" at bounding box center [602, 133] width 24 height 13
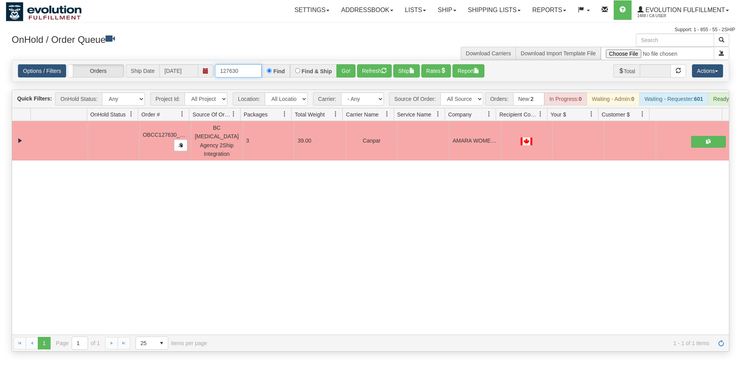
click at [224, 73] on input "127630" at bounding box center [238, 70] width 47 height 13
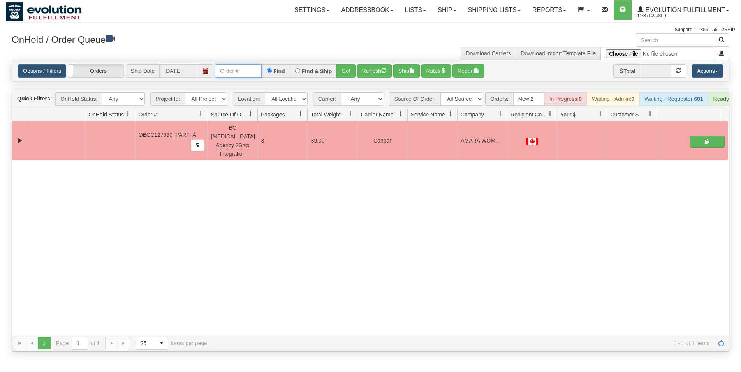
drag, startPoint x: 188, startPoint y: 120, endPoint x: 194, endPoint y: 122, distance: 6.7
click at [194, 121] on div "Id Location Request Id Reply Id OnHold Status Order # Source Of Order Packages …" at bounding box center [367, 114] width 710 height 12
